Goal: Transaction & Acquisition: Book appointment/travel/reservation

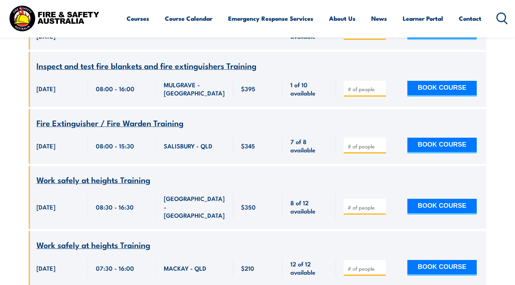
scroll to position [6281, 0]
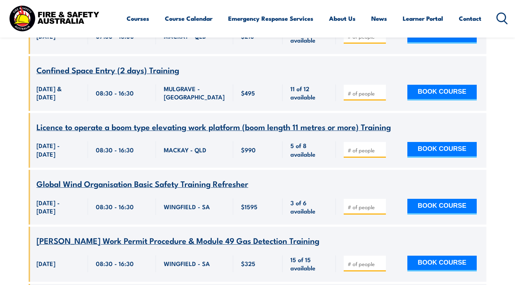
type input "1"
click at [381, 260] on input "1" at bounding box center [366, 263] width 36 height 7
drag, startPoint x: 380, startPoint y: 211, endPoint x: 430, endPoint y: 210, distance: 50.1
click at [380, 260] on input "1" at bounding box center [366, 263] width 36 height 7
click at [430, 256] on button "BOOK COURSE" at bounding box center [441, 264] width 69 height 16
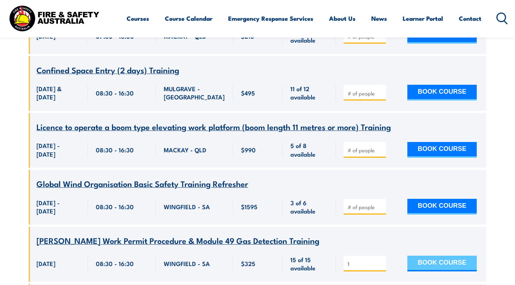
drag, startPoint x: 373, startPoint y: 209, endPoint x: 442, endPoint y: 205, distance: 69.5
click at [373, 260] on input "1" at bounding box center [366, 263] width 36 height 7
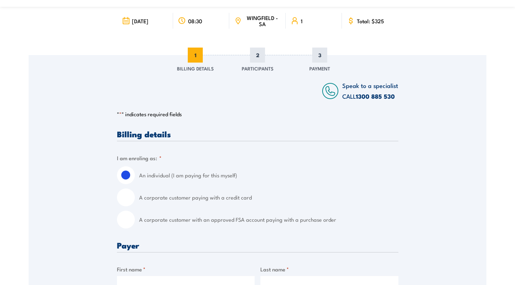
scroll to position [80, 0]
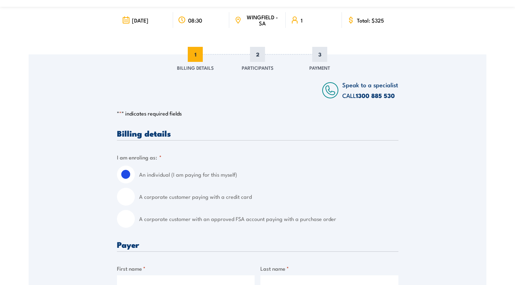
click at [128, 194] on input "A corporate customer paying with a credit card" at bounding box center [126, 197] width 18 height 18
radio input "true"
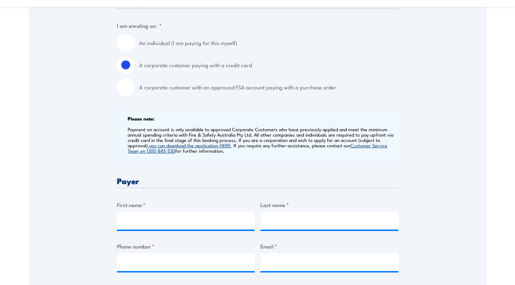
scroll to position [212, 0]
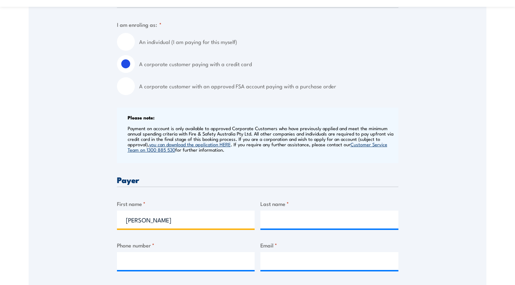
type input "Hayden"
type input "Brown"
type input "0439786767"
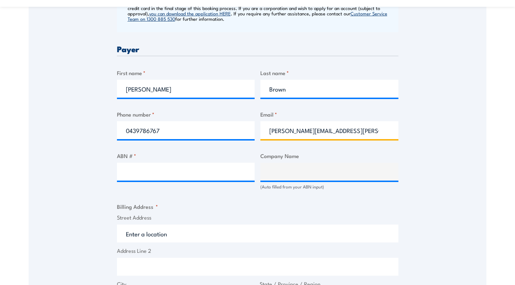
scroll to position [348, 0]
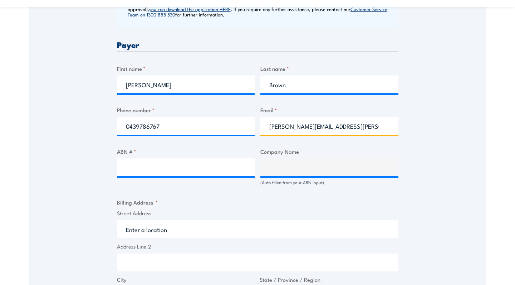
type input "hayden.brown@enserve.com.au"
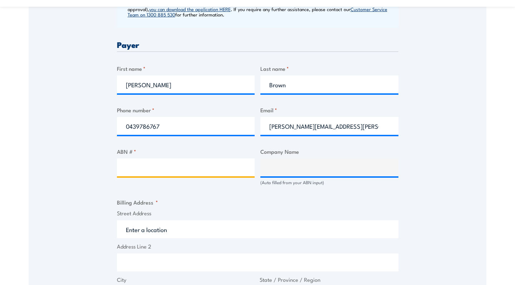
click at [127, 173] on input "ABN # *" at bounding box center [186, 167] width 138 height 18
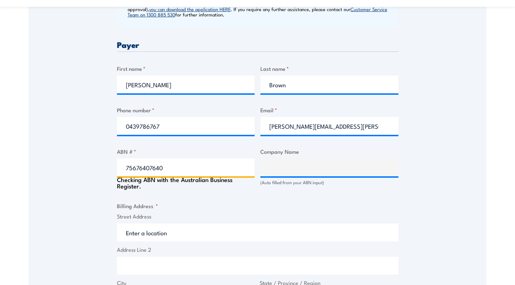
type input "75676407640"
type input "ENSERVE PTY LTD"
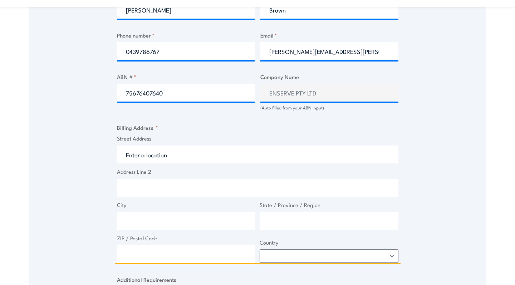
scroll to position [423, 0]
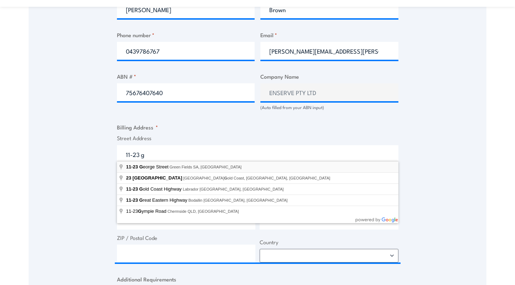
type input "11-23 George Street, Green Fields SA, Australia"
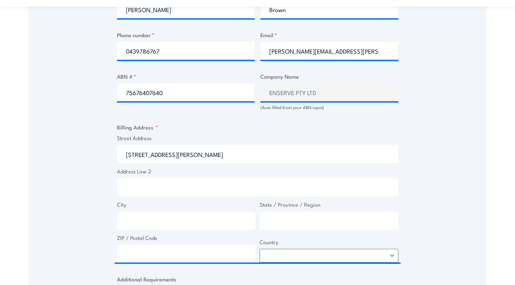
type input "11-23 George St"
type input "Green Fields"
type input "South Australia"
type input "5107"
select select "Australia"
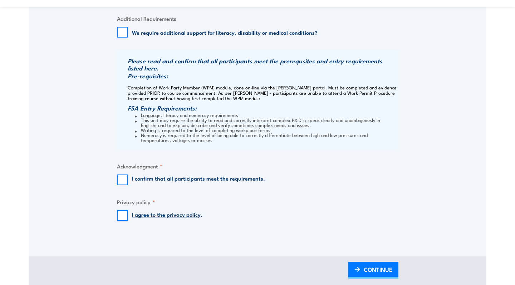
scroll to position [685, 0]
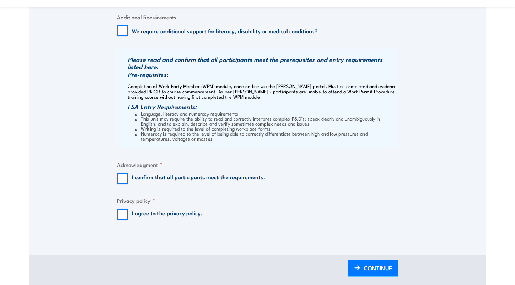
click at [123, 176] on input "I confirm that all participants meet the requirements." at bounding box center [122, 178] width 11 height 11
checkbox input "true"
click at [123, 211] on input "I agree to the privacy policy ." at bounding box center [122, 214] width 11 height 11
checkbox input "true"
click at [373, 265] on span "CONTINUE" at bounding box center [378, 267] width 29 height 19
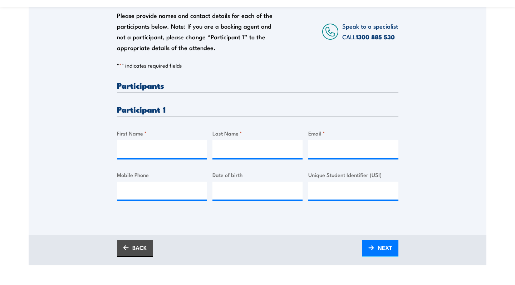
scroll to position [149, 0]
type input "Brodie"
type input "Cater"
click at [319, 151] on input "Email *" at bounding box center [353, 149] width 90 height 18
paste input "brodie.cater@enserve.com.au"
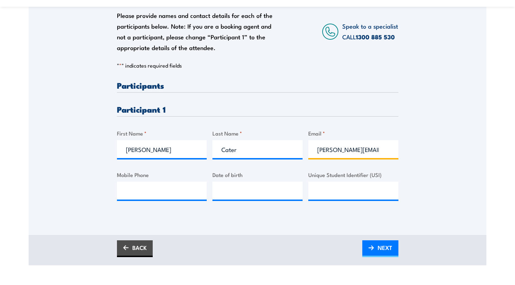
type input "brodie.cater@enserve.com.au"
type input "0431803524"
type input "__/__/____"
click at [280, 191] on input "__/__/____" at bounding box center [257, 191] width 90 height 18
click at [376, 251] on link "NEXT" at bounding box center [380, 248] width 36 height 17
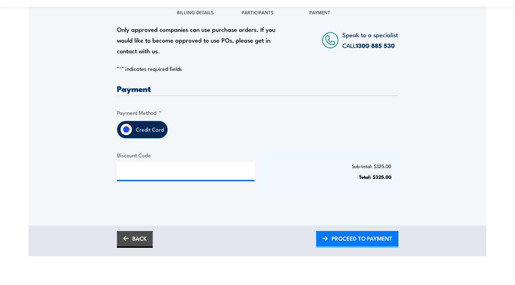
scroll to position [137, 0]
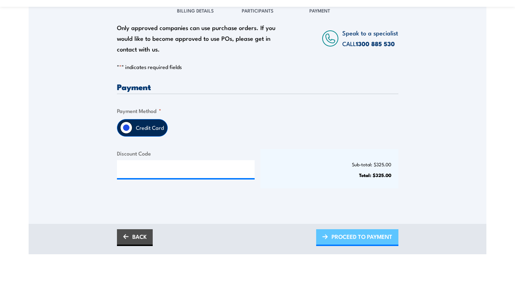
click at [361, 233] on span "PROCEED TO PAYMENT" at bounding box center [361, 236] width 61 height 19
